Goal: Find specific page/section: Find specific page/section

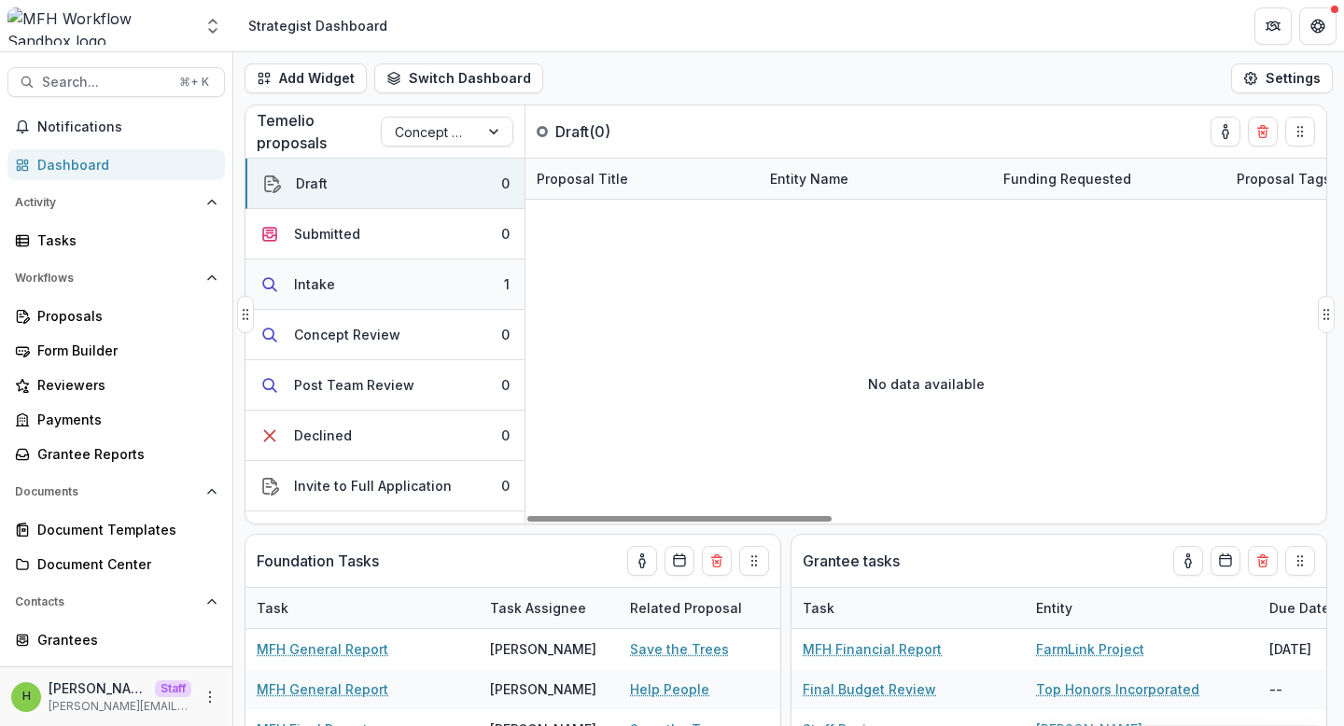
click at [371, 294] on button "Intake 1" at bounding box center [384, 284] width 279 height 50
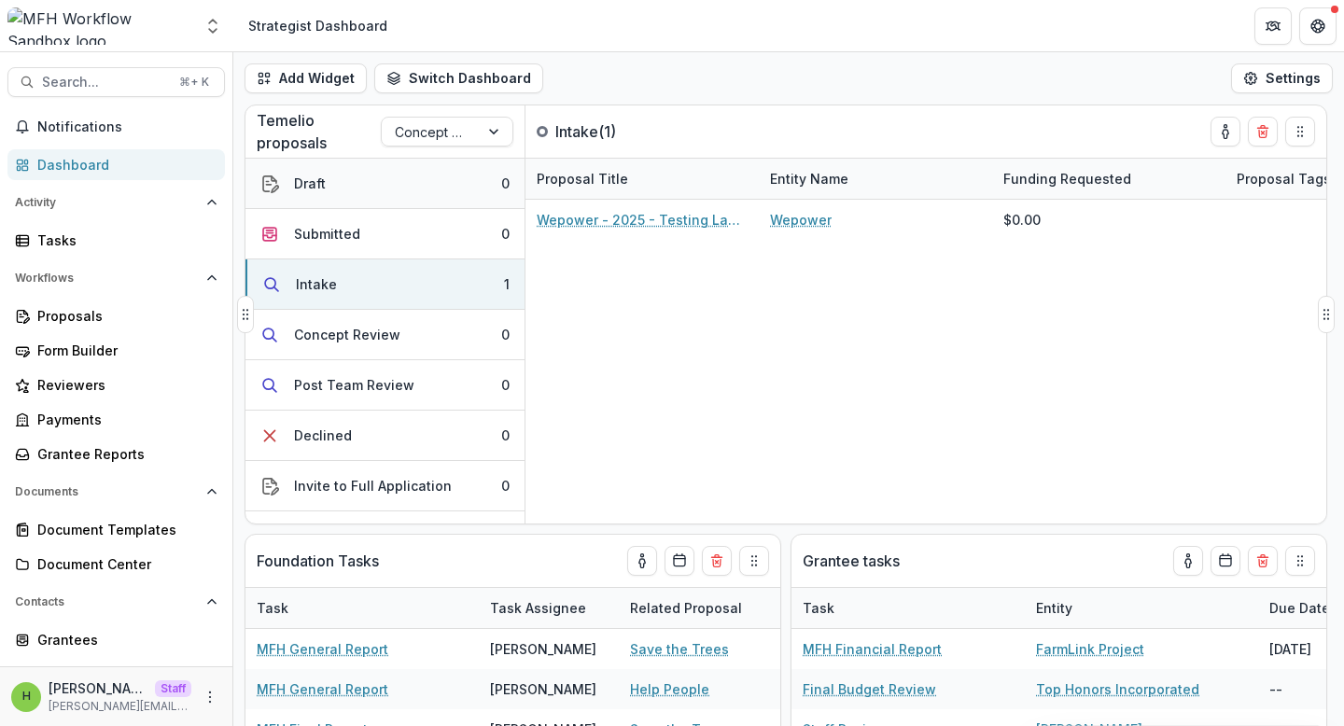
click at [384, 178] on button "Draft 0" at bounding box center [384, 184] width 279 height 50
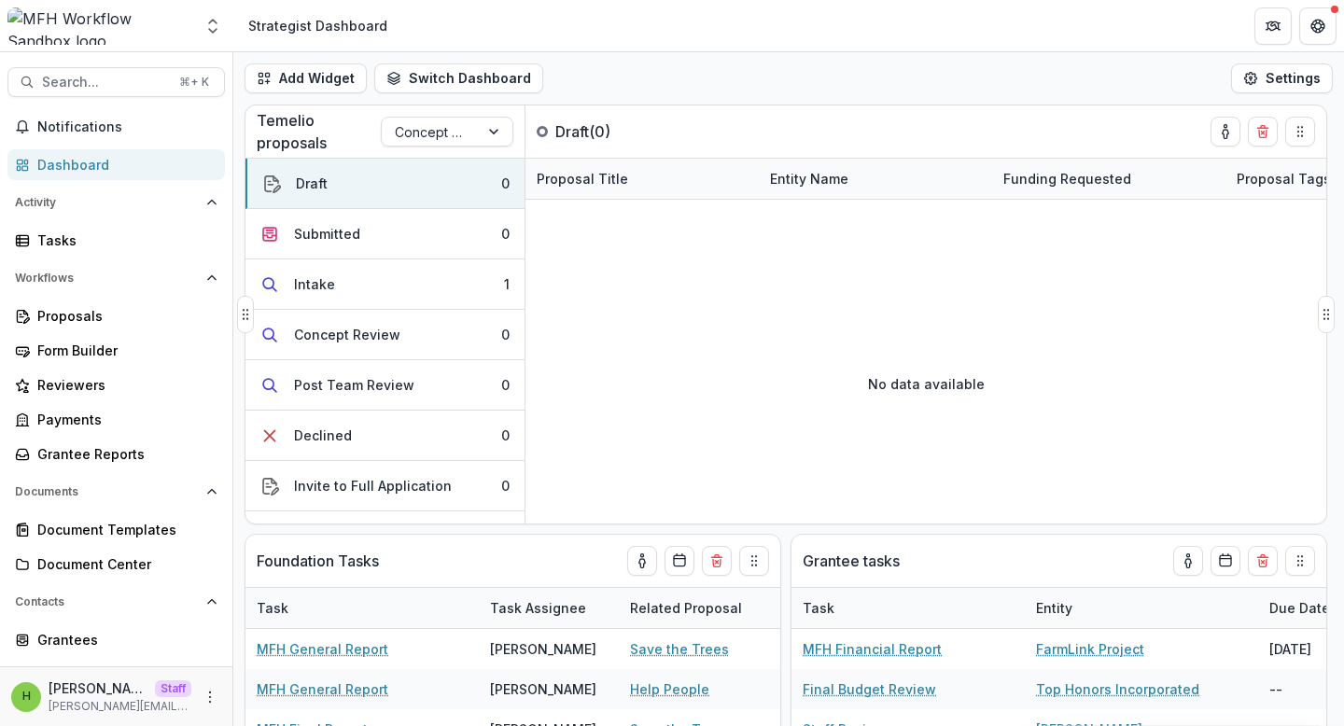
click at [513, 105] on div "Temelio proposals Concept Paper Draft ( 0 ) Draft 0 Submitted 0 Intake 1 Concep…" at bounding box center [786, 315] width 1083 height 420
click at [447, 128] on div at bounding box center [430, 131] width 71 height 23
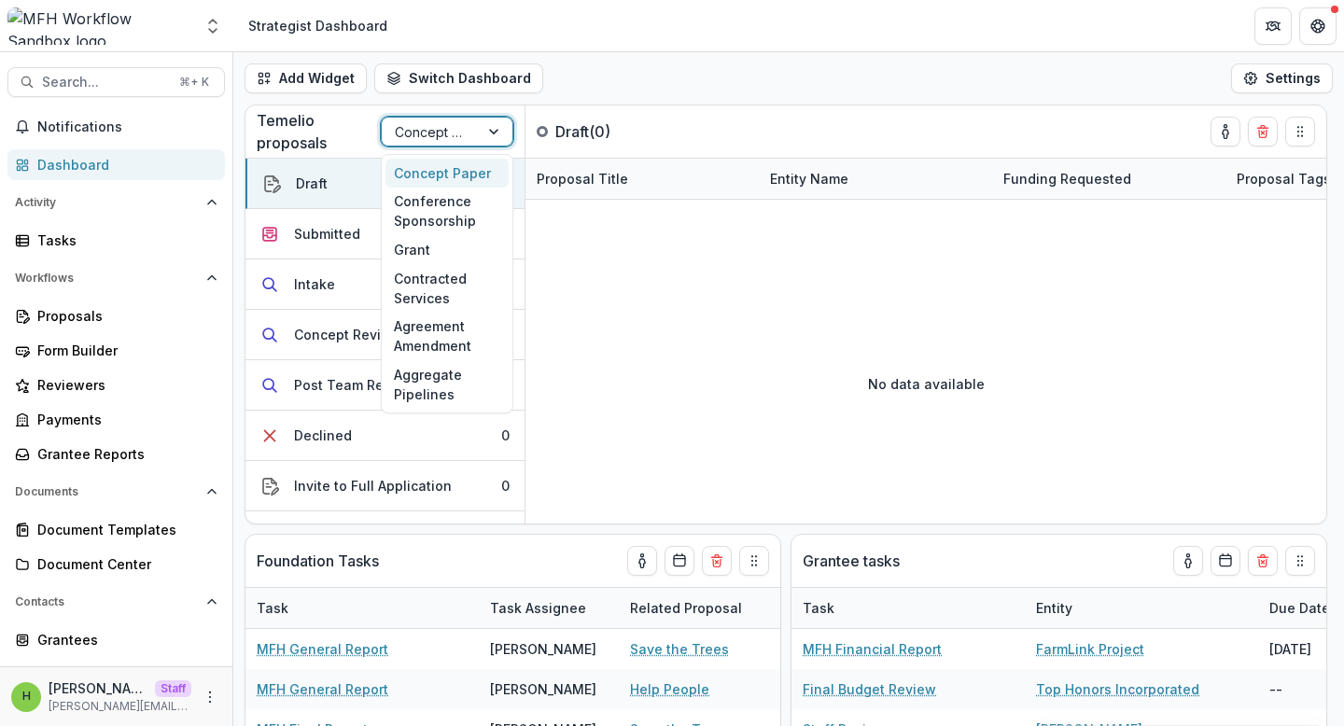
click at [443, 164] on div "Concept Paper" at bounding box center [446, 173] width 123 height 29
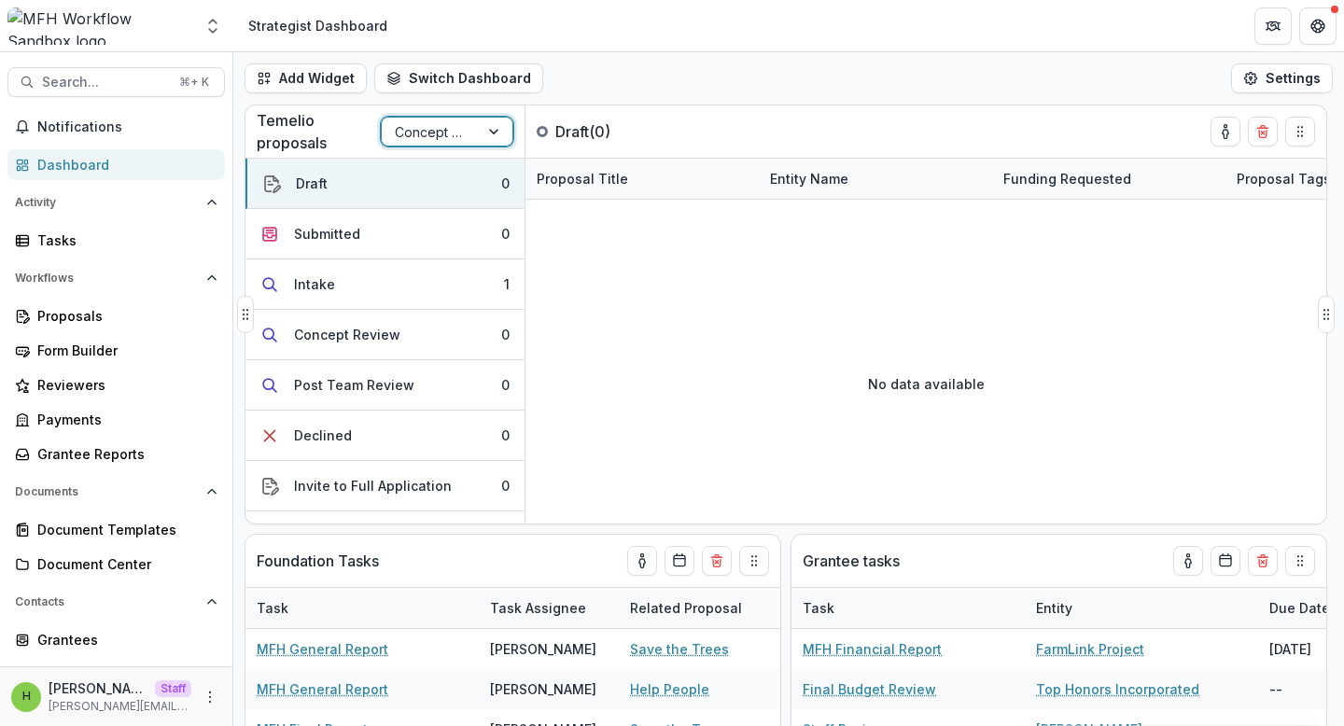
click at [459, 120] on div at bounding box center [430, 131] width 71 height 23
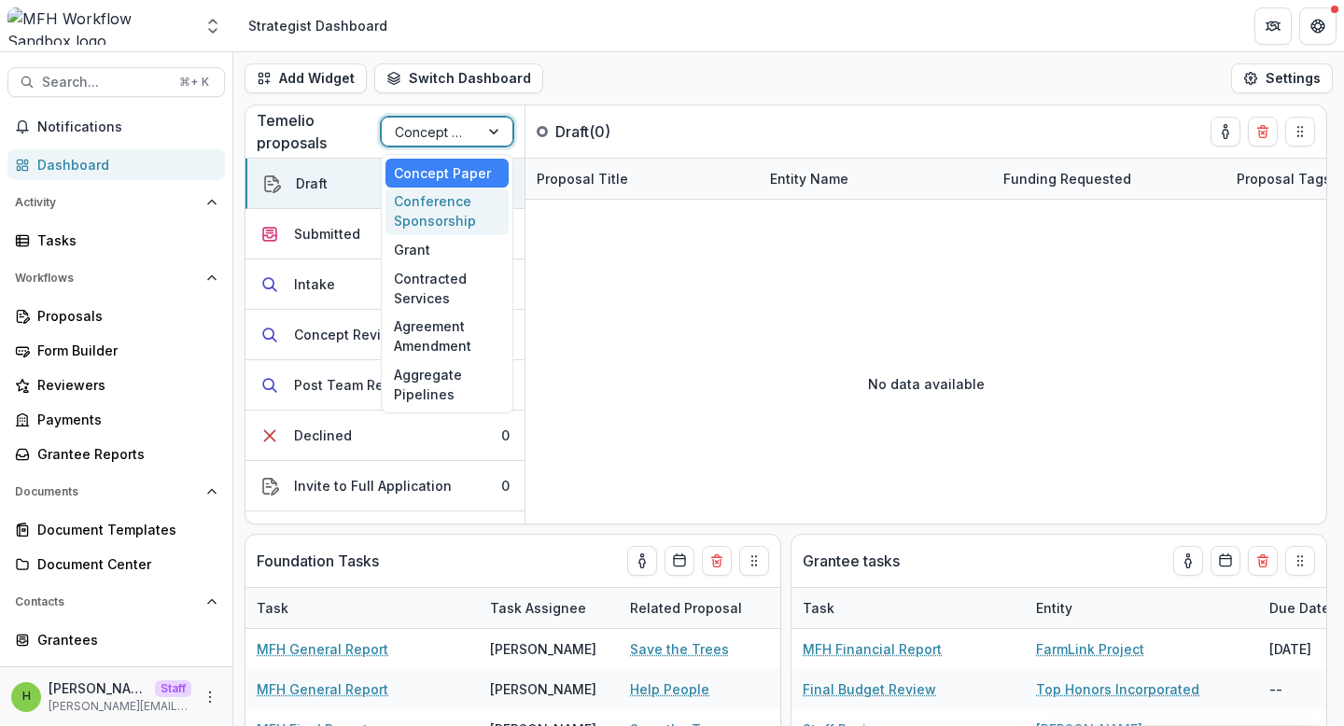
click at [453, 206] on div "Conference Sponsorship" at bounding box center [446, 212] width 123 height 49
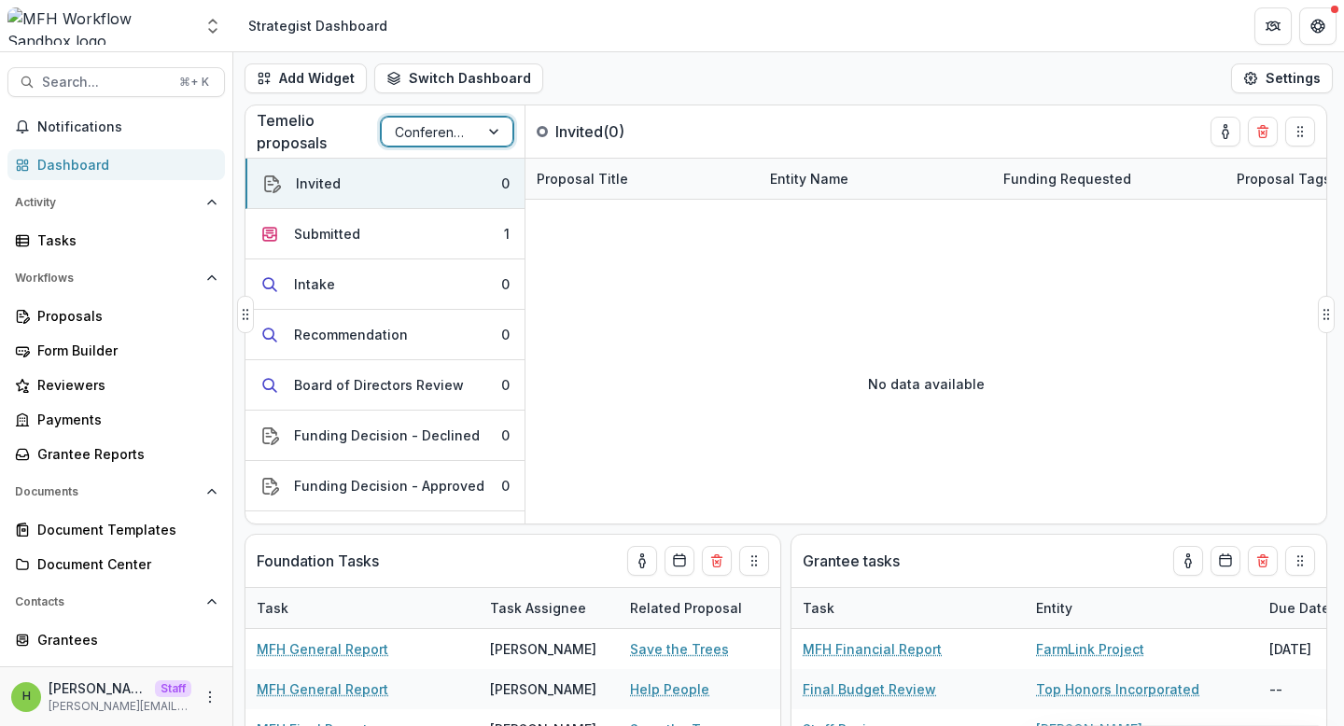
click at [467, 136] on div "Conference Sponsorship" at bounding box center [430, 132] width 97 height 27
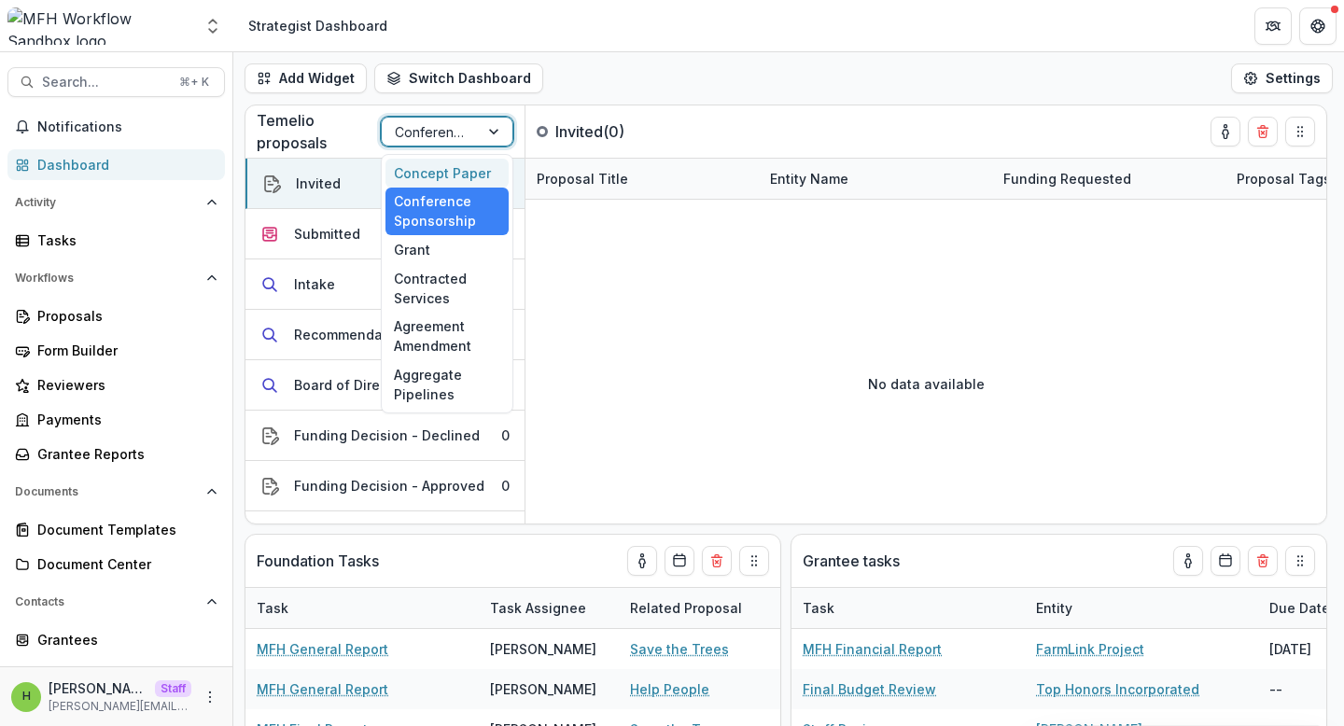
click at [464, 175] on div "Concept Paper" at bounding box center [446, 173] width 123 height 29
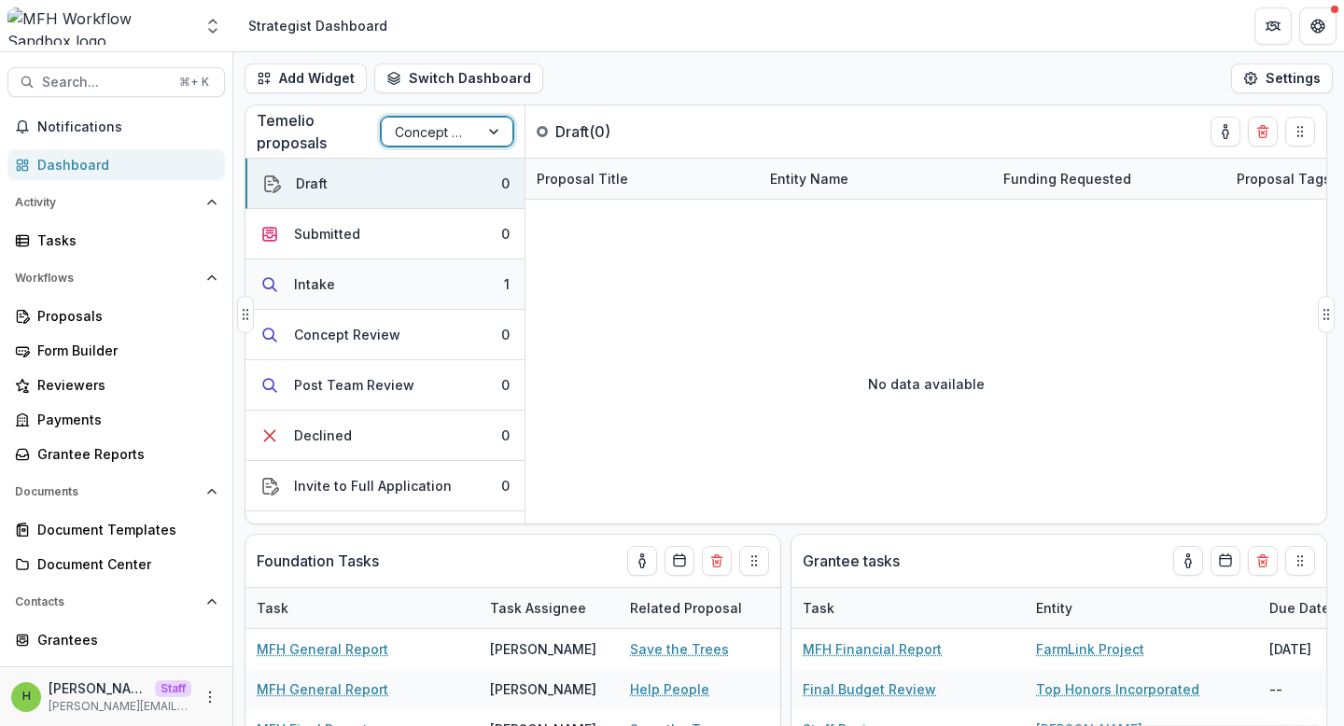
click at [379, 287] on button "Intake 1" at bounding box center [384, 284] width 279 height 50
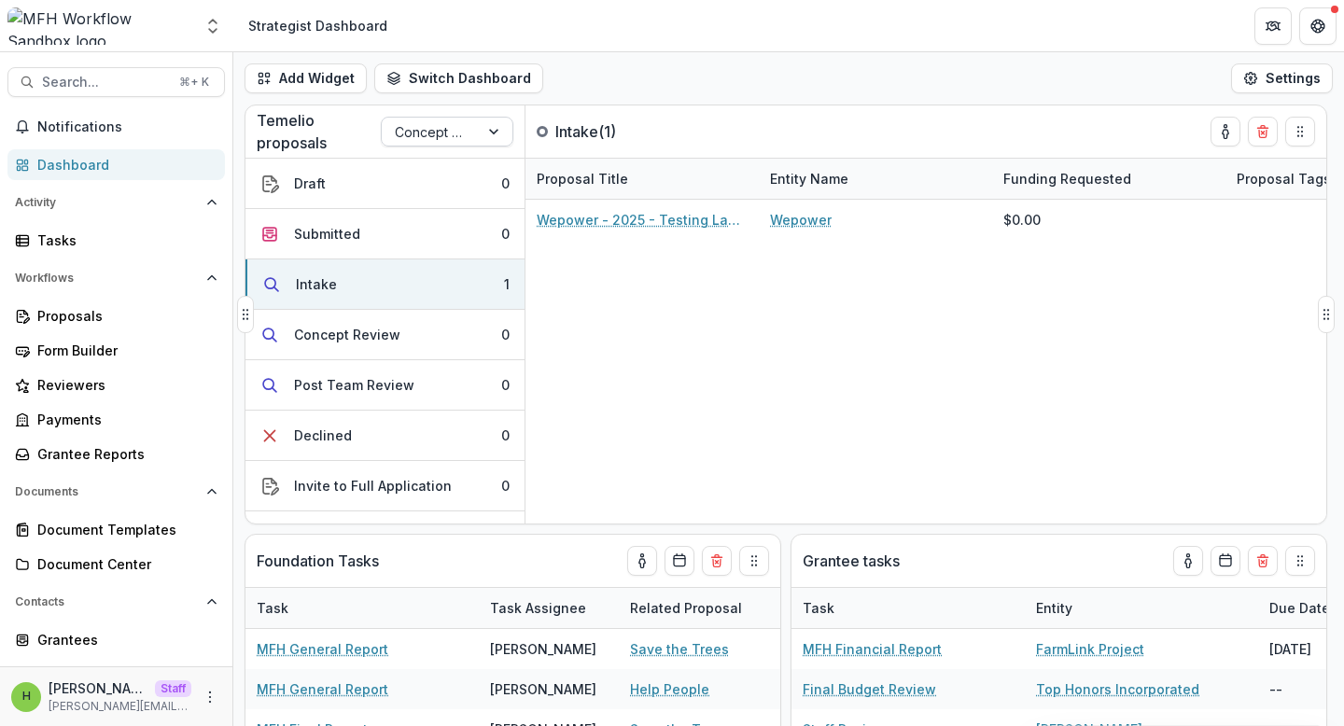
click at [452, 137] on div at bounding box center [430, 131] width 71 height 23
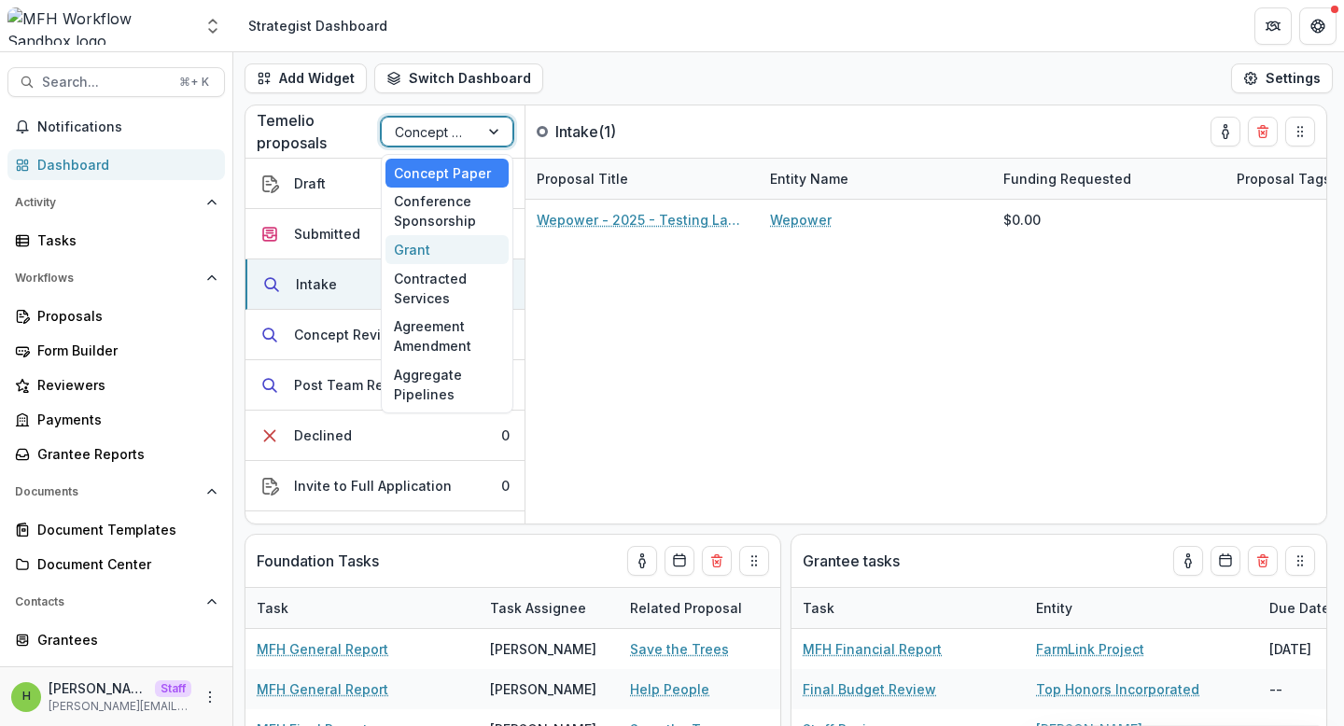
click at [457, 259] on div "Grant" at bounding box center [446, 249] width 123 height 29
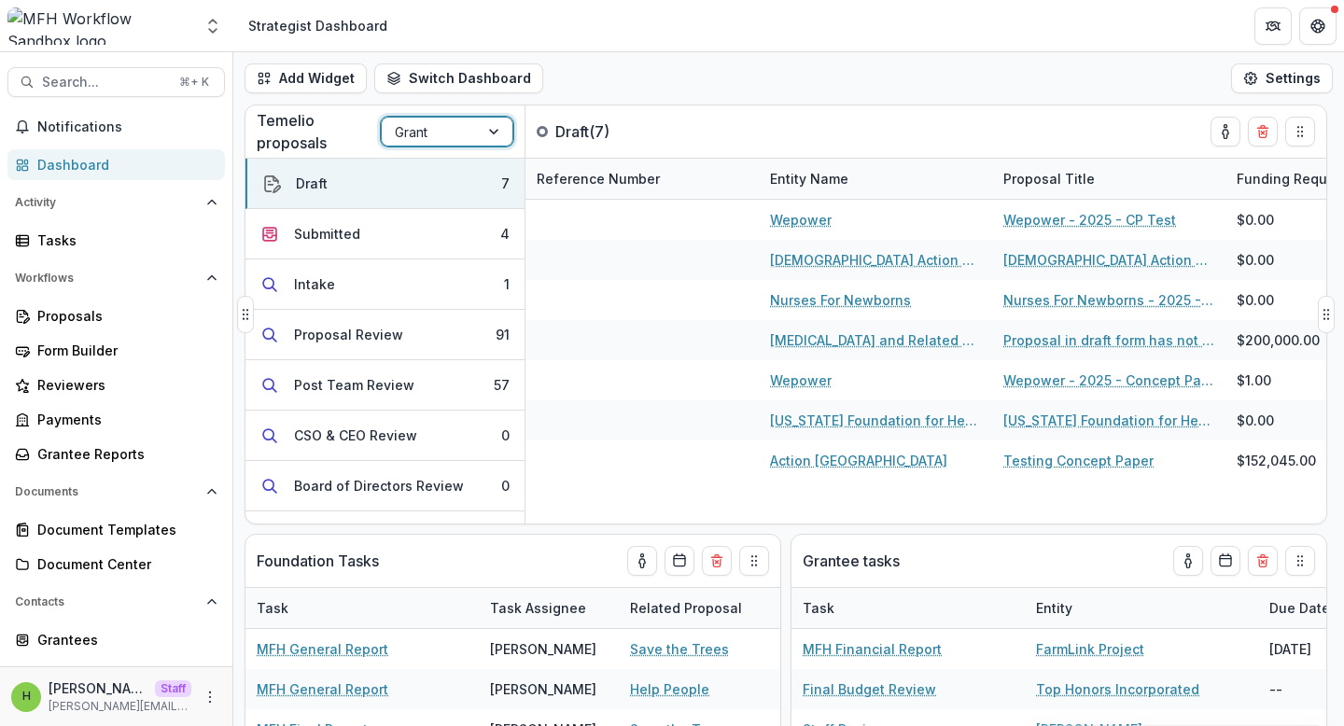
click at [474, 127] on div "Grant" at bounding box center [430, 132] width 97 height 27
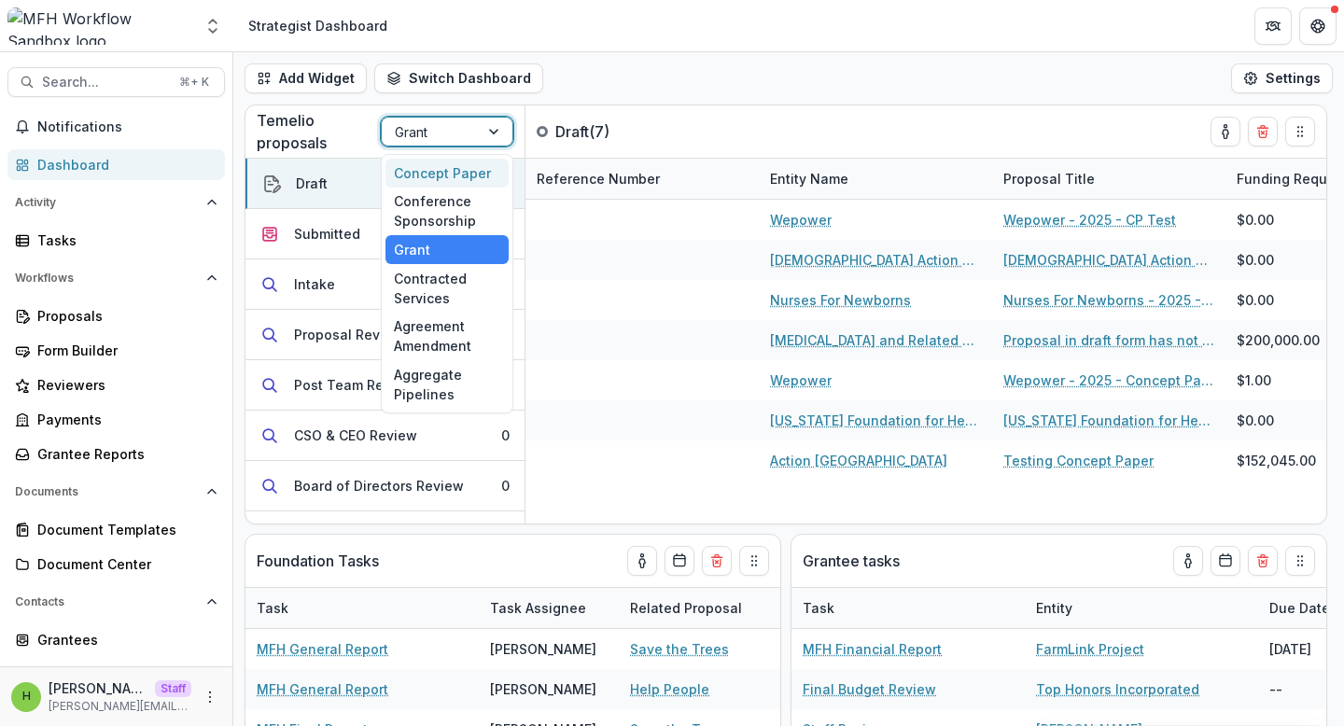
click at [440, 170] on div "Concept Paper" at bounding box center [446, 173] width 123 height 29
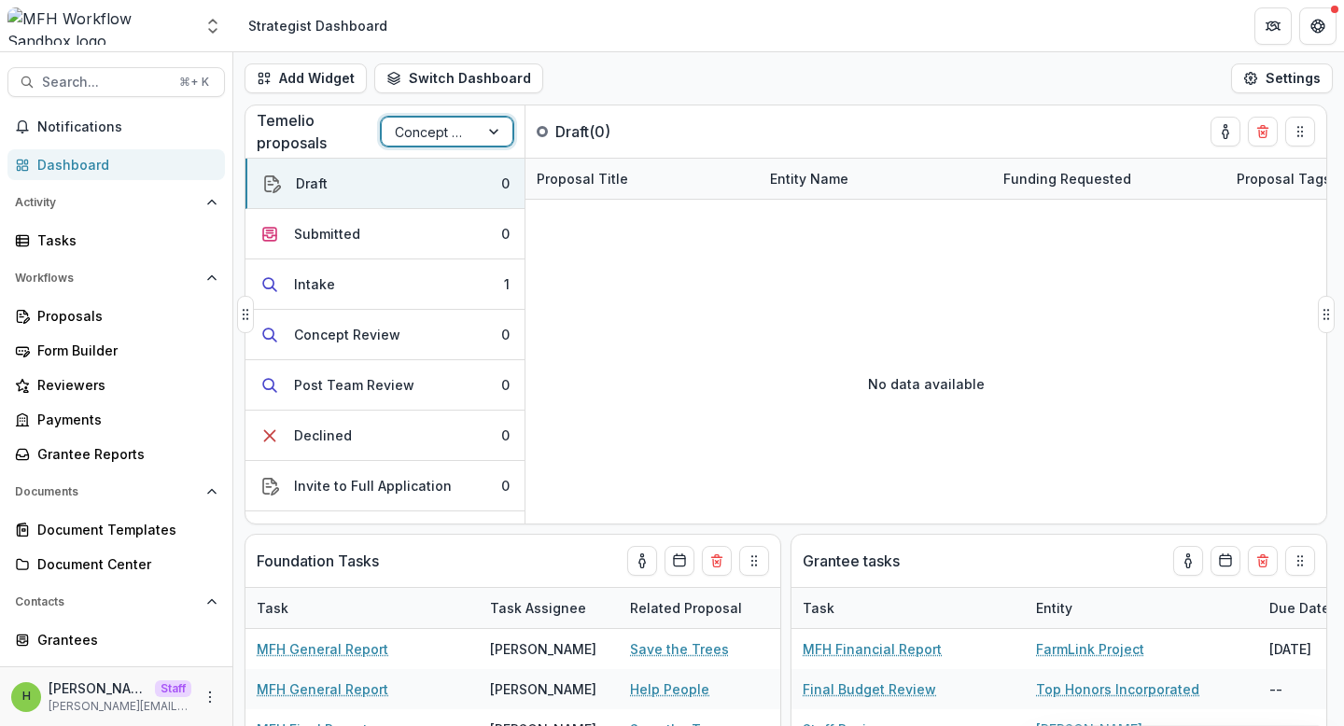
click at [456, 128] on div at bounding box center [430, 131] width 71 height 23
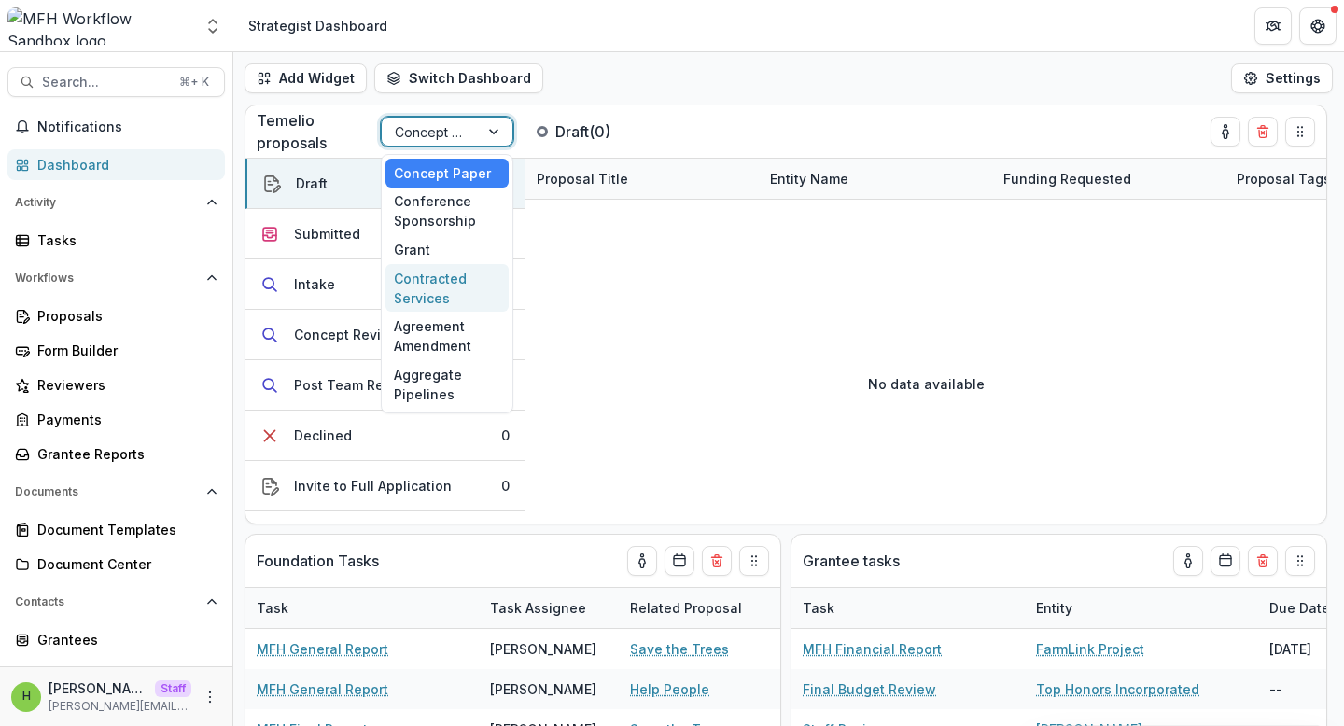
click at [444, 278] on div "Contracted Services" at bounding box center [446, 288] width 123 height 49
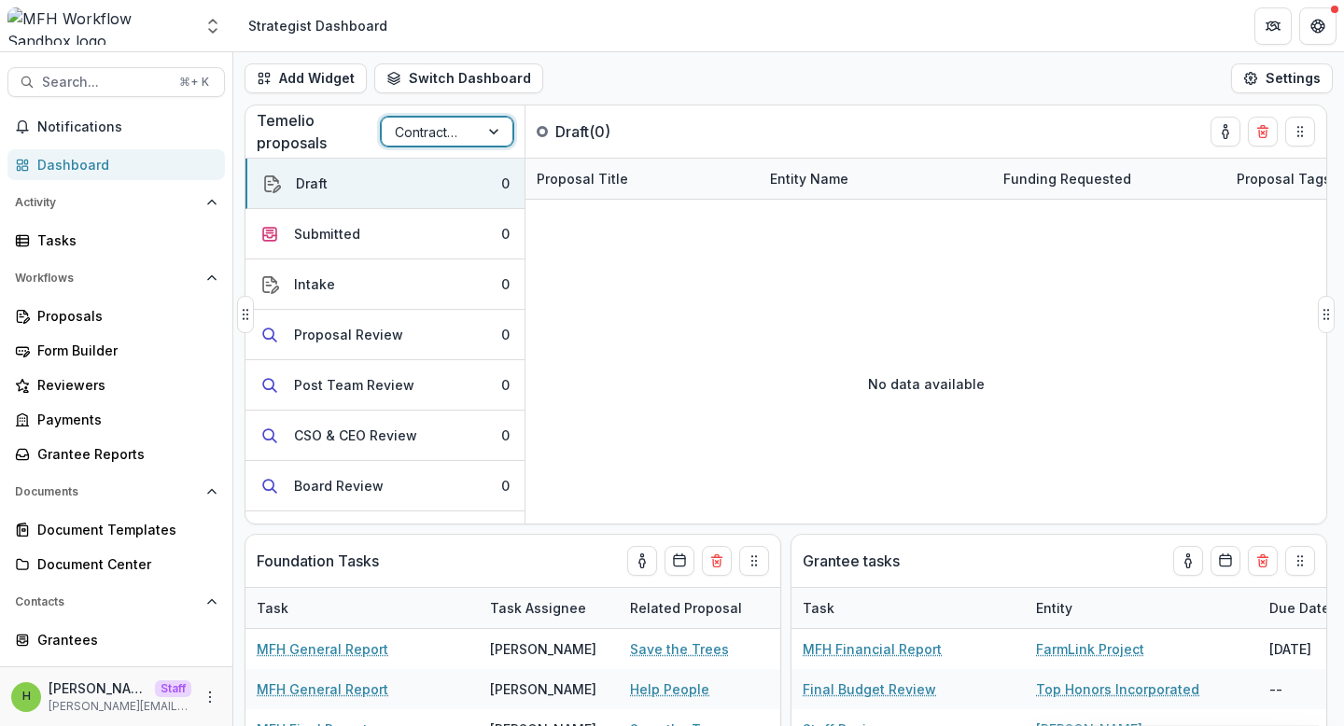
click at [451, 138] on div at bounding box center [430, 131] width 71 height 23
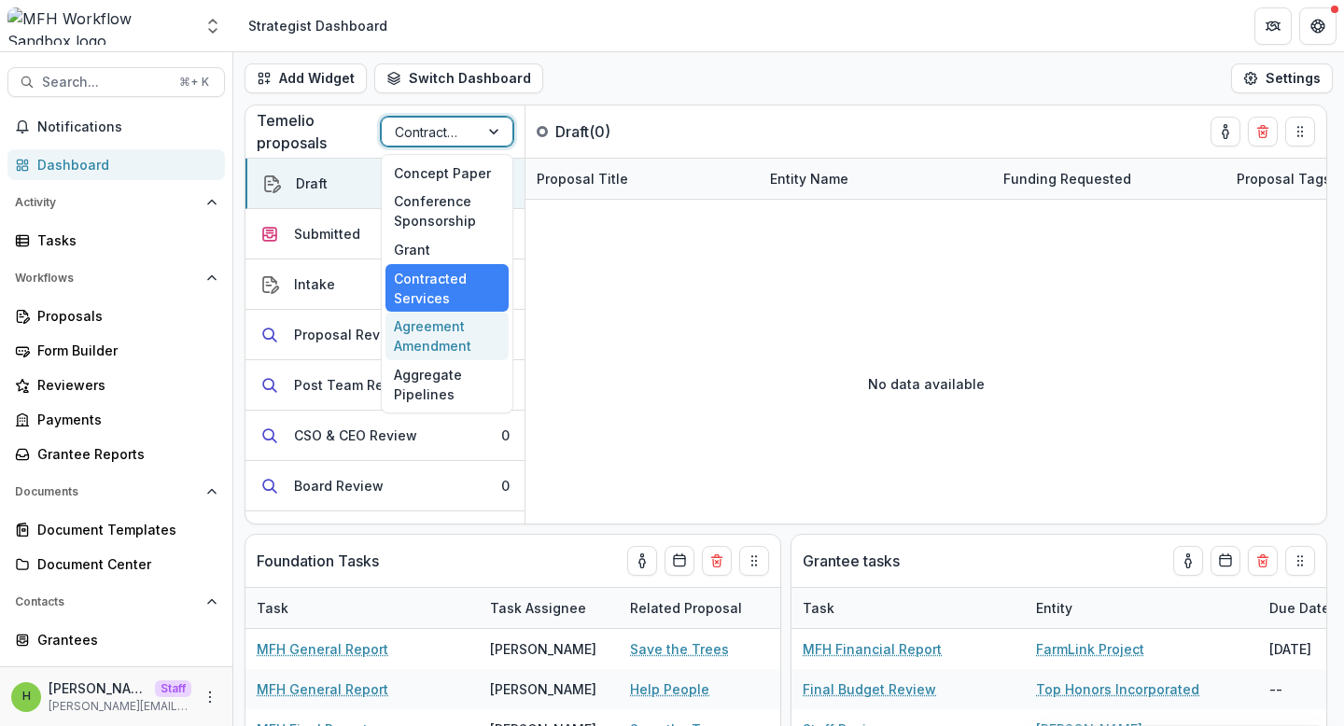
click at [425, 329] on div "Agreement Amendment" at bounding box center [446, 336] width 123 height 49
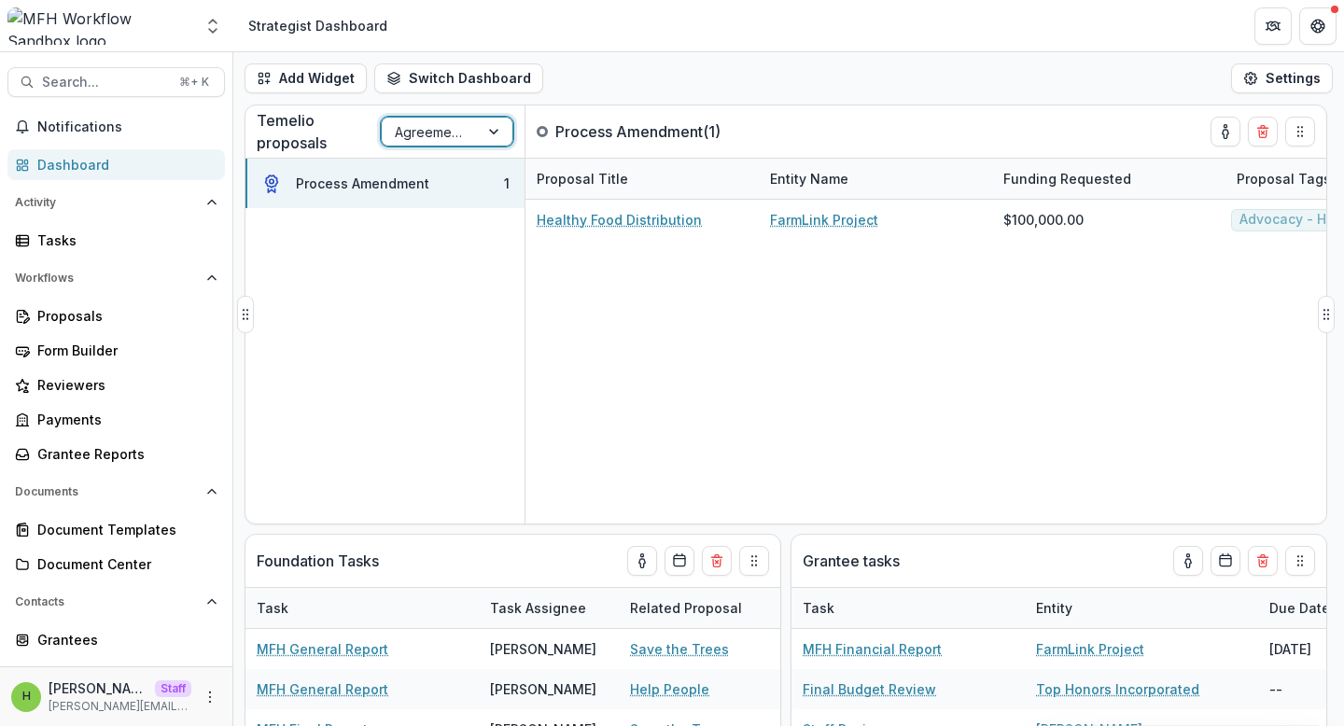
click at [439, 129] on div at bounding box center [430, 131] width 71 height 23
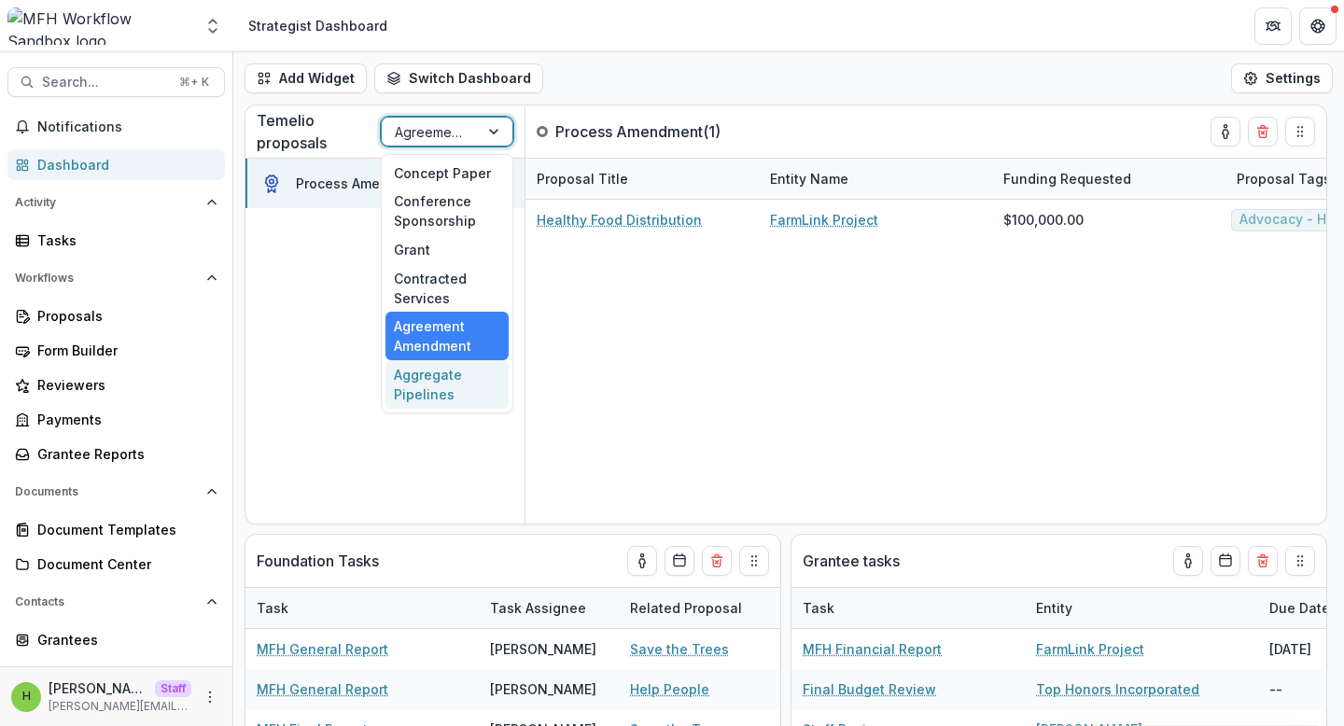
click at [428, 372] on div "Aggregate Pipelines" at bounding box center [446, 384] width 123 height 49
